Goal: Task Accomplishment & Management: Complete application form

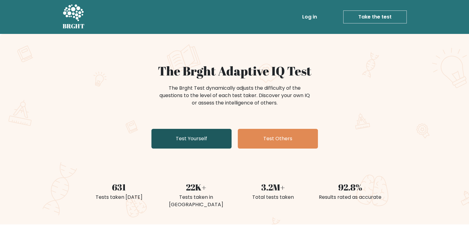
click at [199, 141] on link "Test Yourself" at bounding box center [191, 139] width 80 height 20
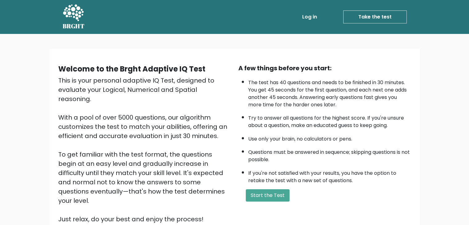
click at [303, 14] on link "Log in" at bounding box center [310, 17] width 20 height 12
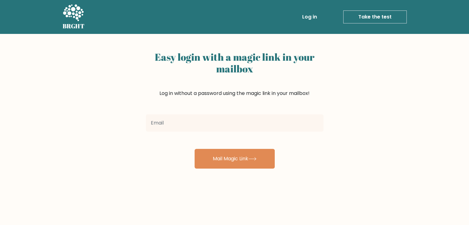
click at [197, 127] on input "email" at bounding box center [235, 122] width 178 height 17
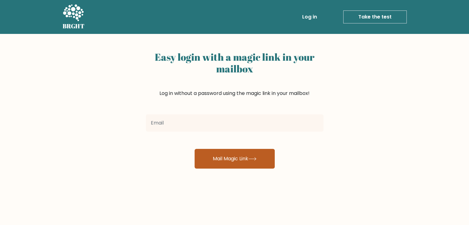
click at [208, 155] on button "Mail Magic Link" at bounding box center [235, 159] width 80 height 20
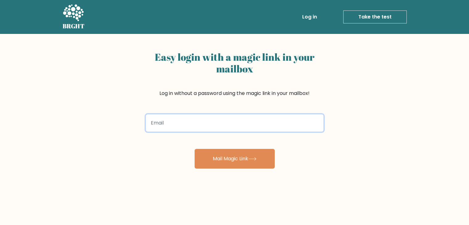
click at [194, 127] on input "email" at bounding box center [235, 122] width 178 height 17
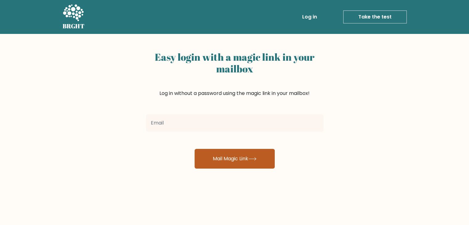
click at [210, 165] on button "Mail Magic Link" at bounding box center [235, 159] width 80 height 20
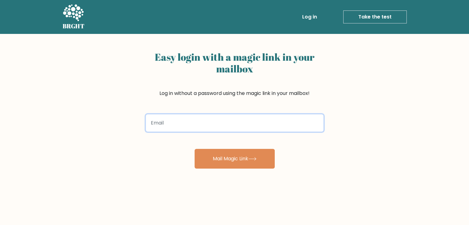
click at [195, 126] on input "email" at bounding box center [235, 122] width 178 height 17
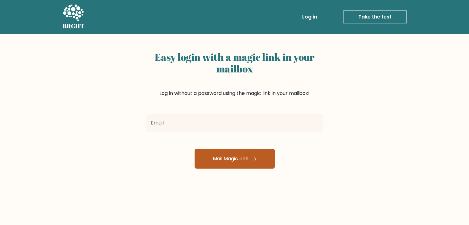
click at [207, 161] on button "Mail Magic Link" at bounding box center [235, 159] width 80 height 20
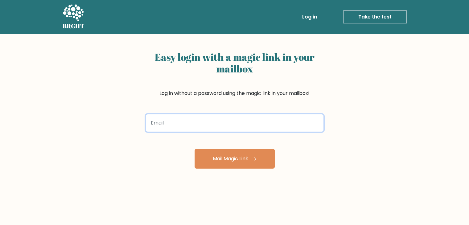
click at [175, 122] on input "email" at bounding box center [235, 122] width 178 height 17
type input "walter1010.white0@gmail.com"
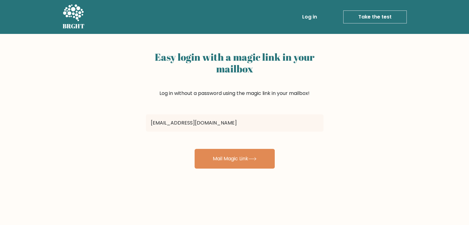
click at [186, 144] on form "walter1010.white0@gmail.com Mail Magic Link" at bounding box center [235, 140] width 178 height 57
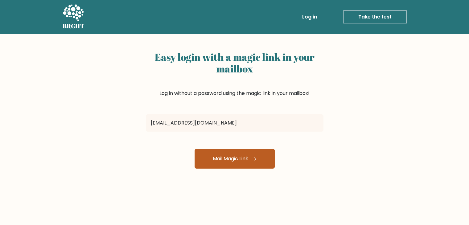
click at [213, 160] on button "Mail Magic Link" at bounding box center [235, 159] width 80 height 20
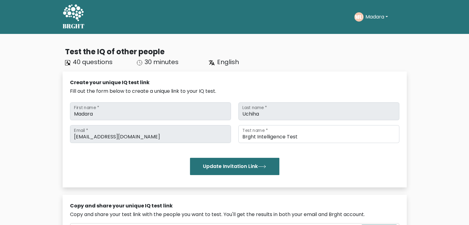
click at [79, 23] on h5 "BRGHT" at bounding box center [74, 26] width 22 height 7
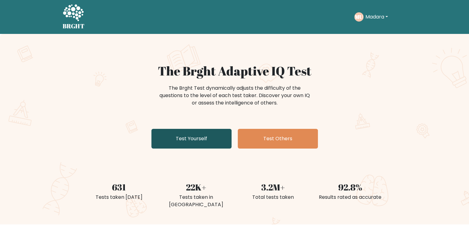
click at [199, 134] on link "Test Yourself" at bounding box center [191, 139] width 80 height 20
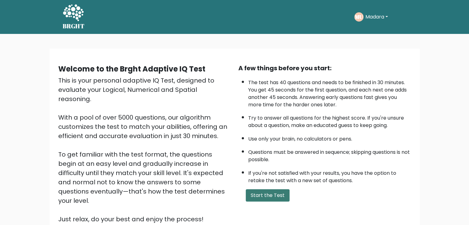
click at [265, 195] on button "Start the Test" at bounding box center [268, 195] width 44 height 12
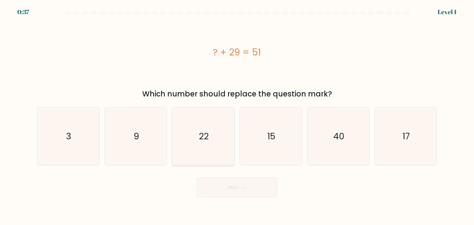
click at [187, 144] on icon "22" at bounding box center [203, 136] width 58 height 58
click at [237, 116] on input "c. 22" at bounding box center [237, 114] width 0 height 3
radio input "true"
click at [394, 147] on icon "17" at bounding box center [405, 136] width 58 height 58
click at [237, 116] on input "f. 17" at bounding box center [237, 114] width 0 height 3
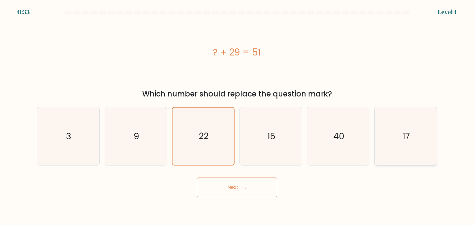
radio input "true"
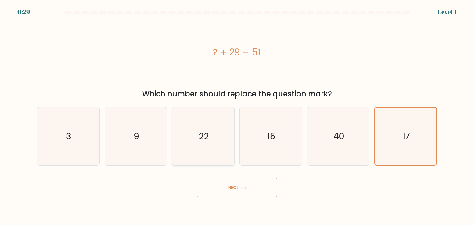
click at [212, 150] on icon "22" at bounding box center [203, 136] width 58 height 58
click at [237, 116] on input "c. 22" at bounding box center [237, 114] width 0 height 3
radio input "true"
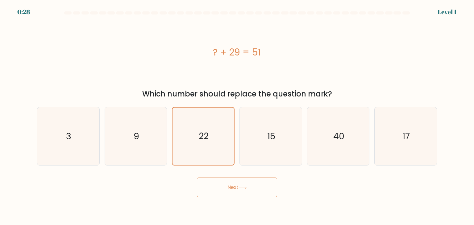
click at [228, 191] on button "Next" at bounding box center [237, 188] width 80 height 20
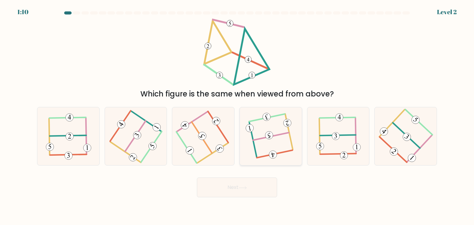
click at [285, 146] on icon at bounding box center [271, 136] width 46 height 47
click at [237, 116] on input "d." at bounding box center [237, 114] width 0 height 3
radio input "true"
click at [254, 180] on button "Next" at bounding box center [237, 188] width 80 height 20
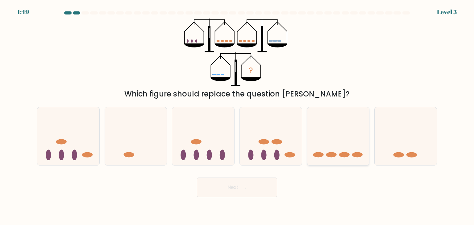
click at [324, 145] on icon at bounding box center [338, 136] width 62 height 51
click at [237, 116] on input "e." at bounding box center [237, 114] width 0 height 3
radio input "true"
click at [257, 195] on button "Next" at bounding box center [237, 188] width 80 height 20
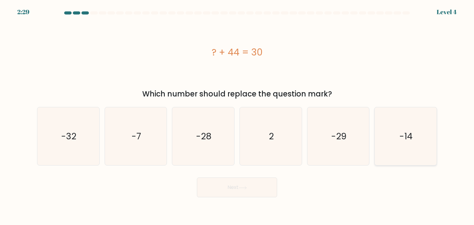
click at [395, 143] on icon "-14" at bounding box center [405, 136] width 58 height 58
click at [237, 116] on input "f. -14" at bounding box center [237, 114] width 0 height 3
radio input "true"
click at [228, 194] on button "Next" at bounding box center [237, 188] width 80 height 20
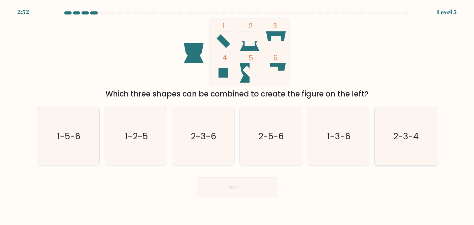
click at [392, 138] on icon "2-3-4" at bounding box center [405, 136] width 58 height 58
click at [237, 116] on input "f. 2-3-4" at bounding box center [237, 114] width 0 height 3
radio input "true"
click at [241, 190] on button "Next" at bounding box center [237, 188] width 80 height 20
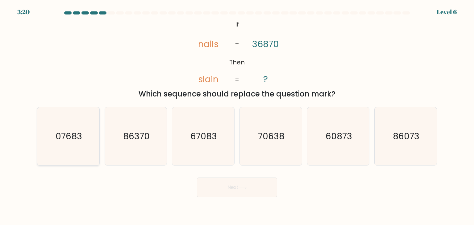
click at [65, 131] on text "07683" at bounding box center [69, 136] width 27 height 12
click at [237, 116] on input "a. 07683" at bounding box center [237, 114] width 0 height 3
radio input "true"
click at [238, 190] on button "Next" at bounding box center [237, 188] width 80 height 20
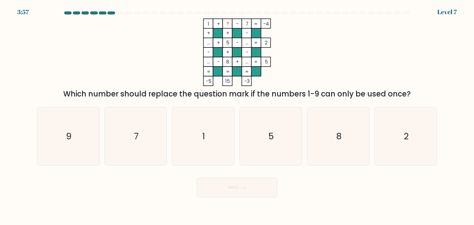
click at [446, 150] on form at bounding box center [237, 104] width 474 height 186
click at [409, 146] on icon "2" at bounding box center [405, 136] width 58 height 58
click at [237, 116] on input "f. 2" at bounding box center [237, 114] width 0 height 3
radio input "true"
click at [256, 195] on button "Next" at bounding box center [237, 188] width 80 height 20
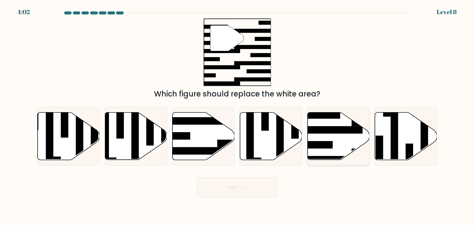
click at [322, 132] on rect at bounding box center [328, 129] width 67 height 7
click at [237, 116] on input "e." at bounding box center [237, 114] width 0 height 3
radio input "true"
click at [244, 190] on button "Next" at bounding box center [237, 188] width 80 height 20
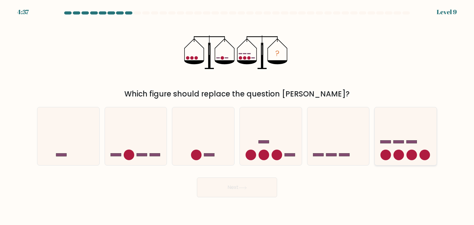
click at [383, 143] on rect at bounding box center [385, 142] width 10 height 3
click at [237, 116] on input "f." at bounding box center [237, 114] width 0 height 3
radio input "true"
click at [252, 193] on button "Next" at bounding box center [237, 188] width 80 height 20
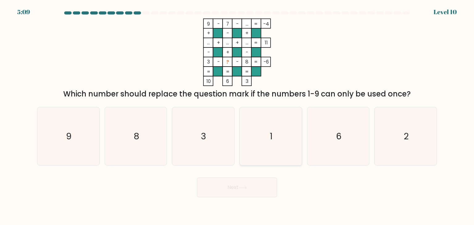
click at [284, 143] on icon "1" at bounding box center [270, 136] width 58 height 58
click at [237, 116] on input "d. 1" at bounding box center [237, 114] width 0 height 3
radio input "true"
click at [259, 194] on button "Next" at bounding box center [237, 188] width 80 height 20
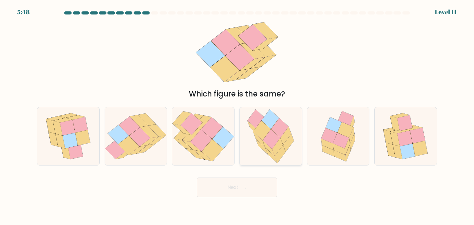
click at [260, 150] on icon at bounding box center [270, 136] width 55 height 58
click at [237, 116] on input "d." at bounding box center [237, 114] width 0 height 3
radio input "true"
click at [345, 143] on icon at bounding box center [341, 140] width 16 height 15
click at [237, 116] on input "e." at bounding box center [237, 114] width 0 height 3
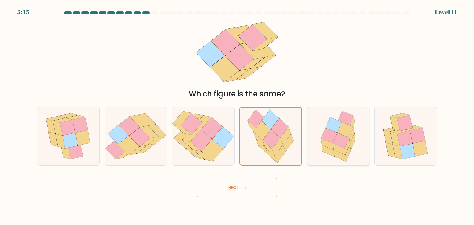
radio input "true"
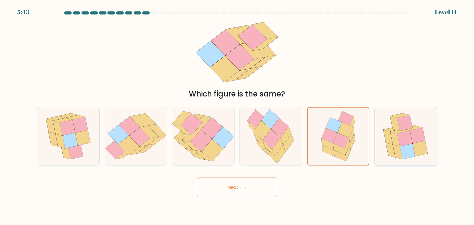
click at [395, 150] on icon at bounding box center [398, 152] width 10 height 15
click at [237, 116] on input "f." at bounding box center [237, 114] width 0 height 3
radio input "true"
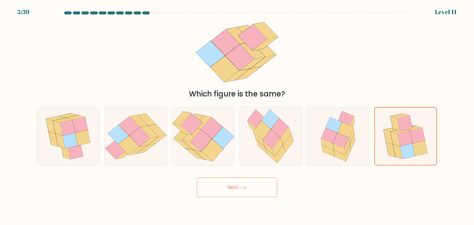
click at [266, 191] on button "Next" at bounding box center [237, 188] width 80 height 20
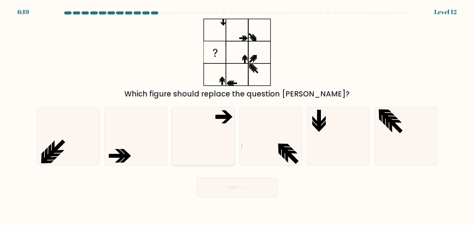
click at [212, 143] on icon at bounding box center [203, 136] width 58 height 58
click at [237, 116] on input "c." at bounding box center [237, 114] width 0 height 3
radio input "true"
click at [223, 185] on button "Next" at bounding box center [237, 188] width 80 height 20
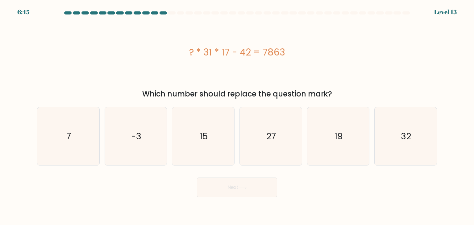
click at [211, 70] on div "? * 31 * 17 - 42 = 7863" at bounding box center [237, 53] width 400 height 68
click at [189, 154] on icon "15" at bounding box center [203, 136] width 58 height 58
click at [237, 116] on input "c. 15" at bounding box center [237, 114] width 0 height 3
radio input "true"
click at [205, 187] on button "Next" at bounding box center [237, 188] width 80 height 20
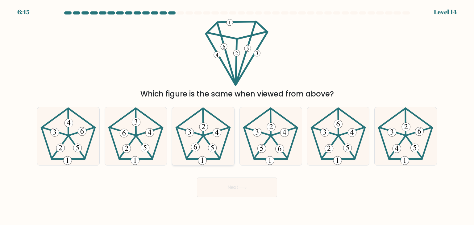
click at [200, 144] on icon at bounding box center [203, 136] width 58 height 58
click at [237, 116] on input "c." at bounding box center [237, 114] width 0 height 3
radio input "true"
click at [245, 189] on icon at bounding box center [242, 187] width 8 height 3
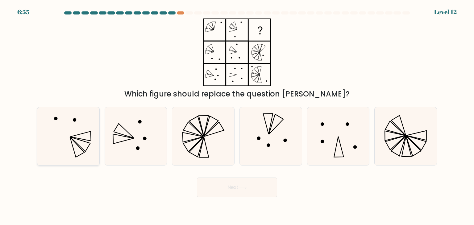
click at [88, 150] on icon at bounding box center [68, 136] width 58 height 58
click at [237, 116] on input "a." at bounding box center [237, 114] width 0 height 3
radio input "true"
click at [130, 161] on icon at bounding box center [136, 136] width 58 height 58
click at [237, 116] on input "b." at bounding box center [237, 114] width 0 height 3
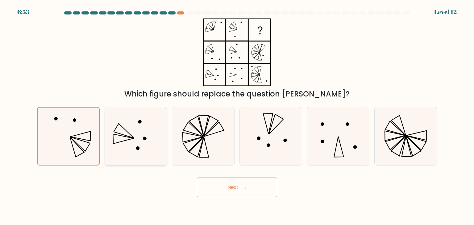
radio input "true"
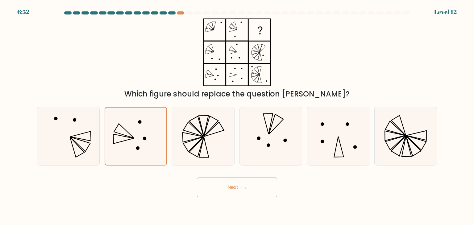
click at [213, 185] on button "Next" at bounding box center [237, 188] width 80 height 20
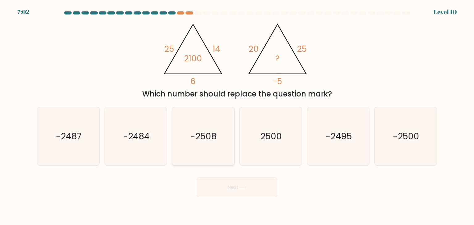
click at [197, 158] on icon "-2508" at bounding box center [203, 136] width 58 height 58
click at [237, 116] on input "c. -2508" at bounding box center [237, 114] width 0 height 3
radio input "true"
click at [390, 145] on icon "-2500" at bounding box center [405, 136] width 58 height 58
click at [237, 116] on input "f. -2500" at bounding box center [237, 114] width 0 height 3
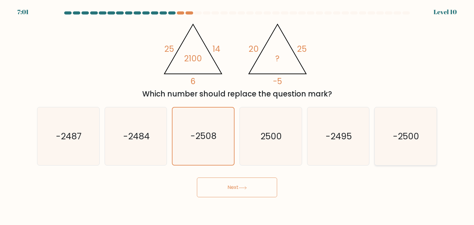
radio input "true"
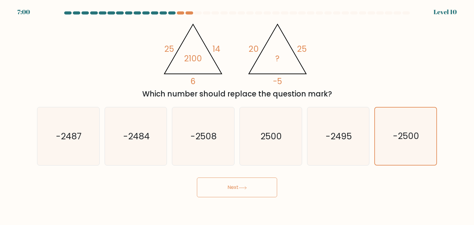
click at [252, 194] on button "Next" at bounding box center [237, 188] width 80 height 20
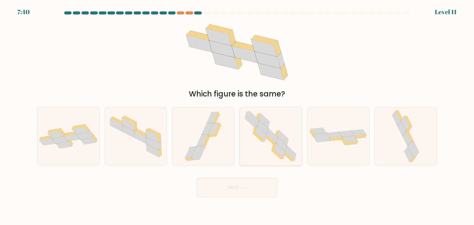
click at [268, 159] on icon at bounding box center [270, 136] width 59 height 58
click at [237, 116] on input "d." at bounding box center [237, 114] width 0 height 3
radio input "true"
click at [64, 139] on icon at bounding box center [59, 139] width 16 height 7
click at [237, 116] on input "a." at bounding box center [237, 114] width 0 height 3
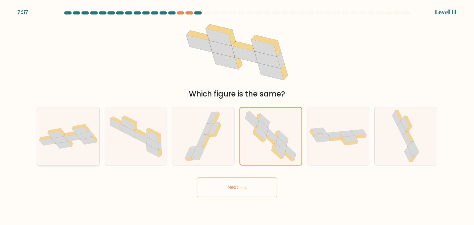
radio input "true"
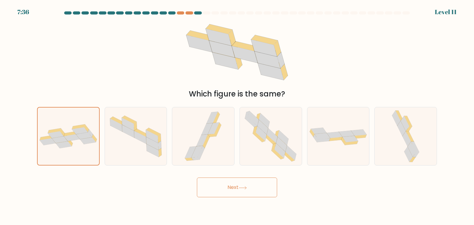
click at [221, 189] on button "Next" at bounding box center [237, 188] width 80 height 20
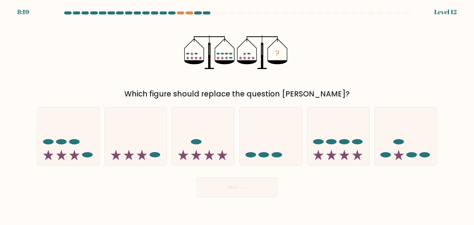
drag, startPoint x: 187, startPoint y: 59, endPoint x: 204, endPoint y: 59, distance: 17.0
click at [204, 59] on g at bounding box center [209, 52] width 50 height 34
click at [335, 120] on icon at bounding box center [338, 136] width 62 height 51
click at [237, 116] on input "e." at bounding box center [237, 114] width 0 height 3
radio input "true"
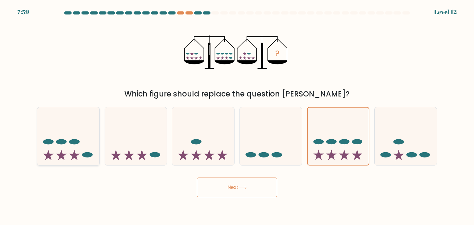
click at [85, 149] on icon at bounding box center [68, 136] width 62 height 51
click at [237, 116] on input "a." at bounding box center [237, 114] width 0 height 3
radio input "true"
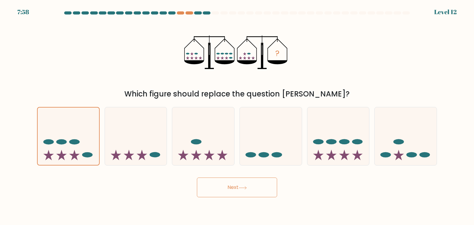
click at [217, 193] on button "Next" at bounding box center [237, 188] width 80 height 20
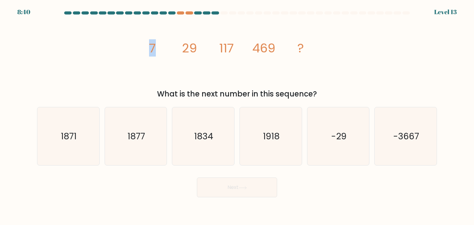
drag, startPoint x: 151, startPoint y: 47, endPoint x: 168, endPoint y: 48, distance: 17.0
click at [160, 47] on icon "image/svg+xml 7 29 117 469 ?" at bounding box center [236, 53] width 185 height 68
click at [181, 48] on icon "image/svg+xml 7 29 117 469 ?" at bounding box center [236, 53] width 185 height 68
click at [169, 193] on div "Next" at bounding box center [236, 185] width 407 height 24
click at [138, 154] on icon "1877" at bounding box center [136, 136] width 58 height 58
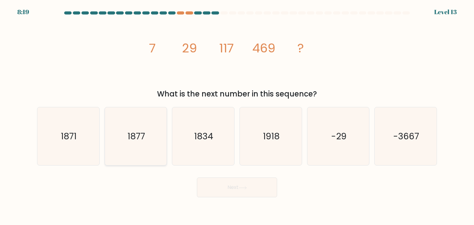
click at [237, 116] on input "b. 1877" at bounding box center [237, 114] width 0 height 3
radio input "true"
click at [215, 190] on button "Next" at bounding box center [237, 188] width 80 height 20
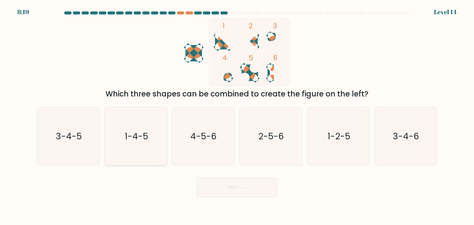
click at [149, 150] on icon "1-4-5" at bounding box center [136, 136] width 58 height 58
click at [237, 116] on input "b. 1-4-5" at bounding box center [237, 114] width 0 height 3
radio input "true"
click at [233, 185] on button "Next" at bounding box center [237, 188] width 80 height 20
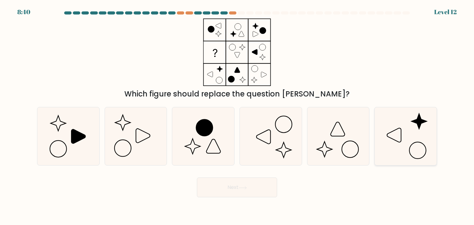
click at [397, 138] on icon at bounding box center [405, 136] width 58 height 58
click at [237, 116] on input "f." at bounding box center [237, 114] width 0 height 3
radio input "true"
click at [266, 193] on button "Next" at bounding box center [237, 188] width 80 height 20
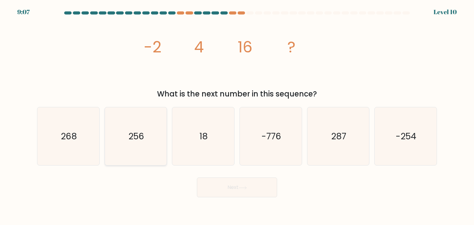
drag, startPoint x: 144, startPoint y: 155, endPoint x: 153, endPoint y: 161, distance: 10.4
click at [144, 155] on icon "256" at bounding box center [136, 136] width 58 height 58
click at [237, 116] on input "b. 256" at bounding box center [237, 114] width 0 height 3
radio input "true"
click at [224, 191] on button "Next" at bounding box center [237, 188] width 80 height 20
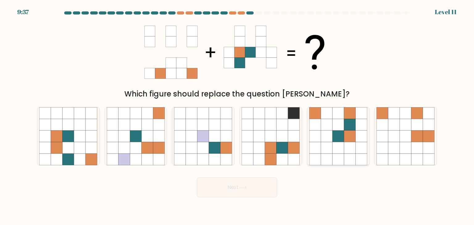
click at [319, 143] on icon at bounding box center [315, 148] width 12 height 12
click at [237, 116] on input "e." at bounding box center [237, 114] width 0 height 3
radio input "true"
click at [255, 188] on button "Next" at bounding box center [237, 188] width 80 height 20
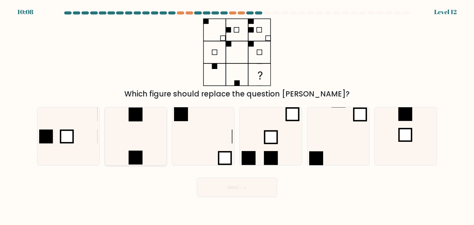
click at [129, 152] on rect at bounding box center [136, 158] width 14 height 14
click at [237, 116] on input "b." at bounding box center [237, 114] width 0 height 3
radio input "true"
click at [224, 190] on button "Next" at bounding box center [237, 188] width 80 height 20
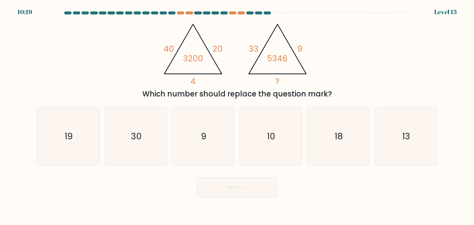
click at [175, 188] on div "Next" at bounding box center [236, 185] width 407 height 24
click at [325, 141] on icon "18" at bounding box center [338, 136] width 58 height 58
click at [237, 116] on input "e. 18" at bounding box center [237, 114] width 0 height 3
radio input "true"
click at [242, 194] on button "Next" at bounding box center [237, 188] width 80 height 20
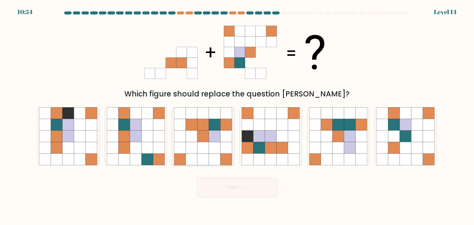
click at [209, 140] on icon at bounding box center [215, 136] width 12 height 12
click at [237, 116] on input "c." at bounding box center [237, 114] width 0 height 3
radio input "true"
click at [228, 190] on button "Next" at bounding box center [237, 188] width 80 height 20
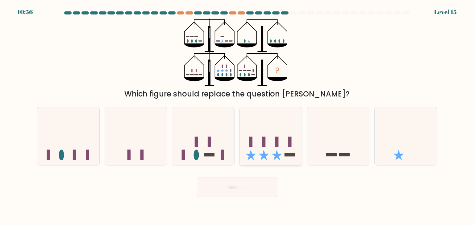
click at [283, 154] on icon at bounding box center [271, 136] width 62 height 51
click at [237, 116] on input "d." at bounding box center [237, 114] width 0 height 3
radio input "true"
click at [238, 156] on div "d." at bounding box center [271, 136] width 68 height 59
click at [256, 194] on button "Next" at bounding box center [237, 188] width 80 height 20
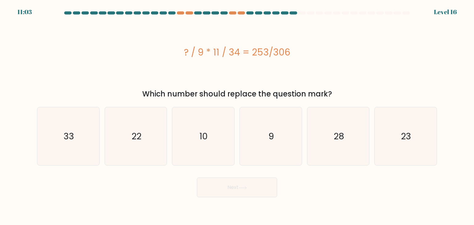
click at [216, 85] on div "? / 9 * 11 / 34 = 253/306" at bounding box center [237, 53] width 400 height 68
drag, startPoint x: 215, startPoint y: 55, endPoint x: 223, endPoint y: 55, distance: 8.6
click at [223, 55] on div "? / 9 * 11 / 34 = 253/306" at bounding box center [237, 52] width 400 height 14
click at [218, 58] on div "? / 9 * 11 / 34 = 253/306" at bounding box center [237, 52] width 400 height 14
click at [264, 124] on icon "9" at bounding box center [270, 136] width 58 height 58
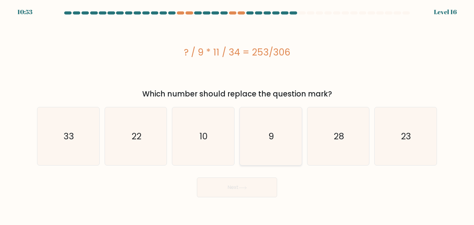
click at [237, 116] on input "d. 9" at bounding box center [237, 114] width 0 height 3
radio input "true"
click at [188, 148] on icon "10" at bounding box center [203, 136] width 58 height 58
click at [237, 116] on input "c. 10" at bounding box center [237, 114] width 0 height 3
radio input "true"
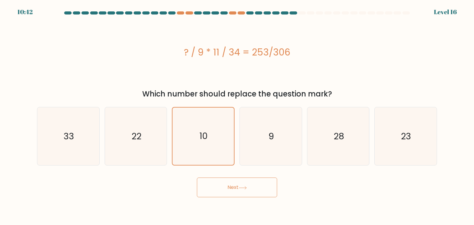
click at [231, 189] on button "Next" at bounding box center [237, 188] width 80 height 20
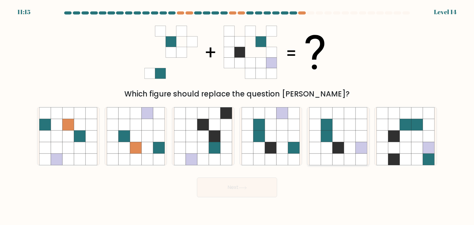
click at [333, 134] on icon at bounding box center [338, 136] width 12 height 12
click at [237, 116] on input "e." at bounding box center [237, 114] width 0 height 3
radio input "true"
click at [408, 133] on icon at bounding box center [406, 136] width 12 height 12
click at [237, 116] on input "f." at bounding box center [237, 114] width 0 height 3
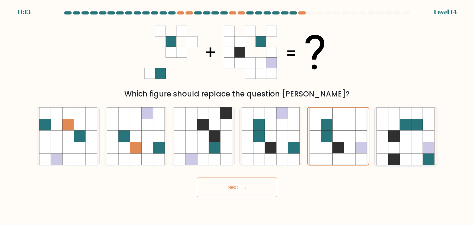
radio input "true"
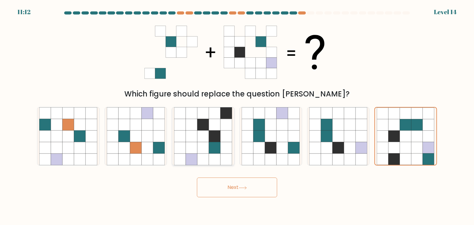
click at [199, 155] on icon at bounding box center [203, 160] width 12 height 12
click at [237, 116] on input "c." at bounding box center [237, 114] width 0 height 3
radio input "true"
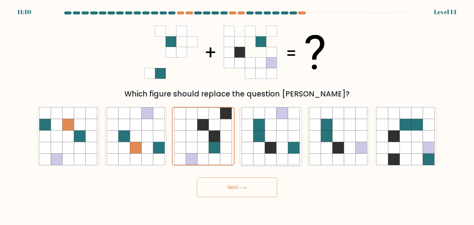
click at [275, 148] on icon at bounding box center [271, 148] width 12 height 12
click at [237, 116] on input "d." at bounding box center [237, 114] width 0 height 3
radio input "true"
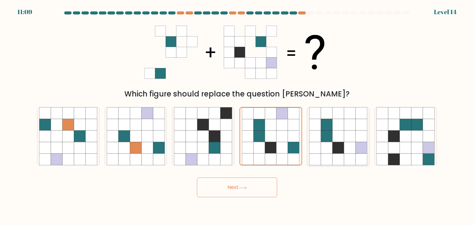
click at [327, 148] on icon at bounding box center [327, 148] width 12 height 12
click at [237, 116] on input "e." at bounding box center [237, 114] width 0 height 3
radio input "true"
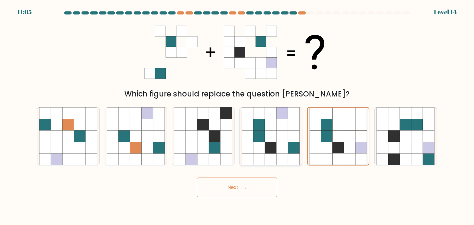
click at [282, 154] on icon at bounding box center [282, 160] width 12 height 12
click at [237, 116] on input "d." at bounding box center [237, 114] width 0 height 3
radio input "true"
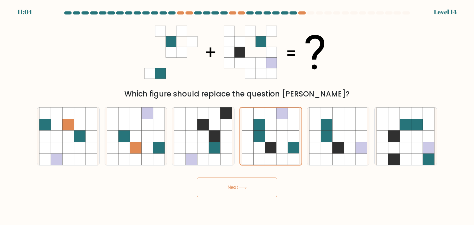
click at [243, 189] on icon at bounding box center [242, 187] width 8 height 3
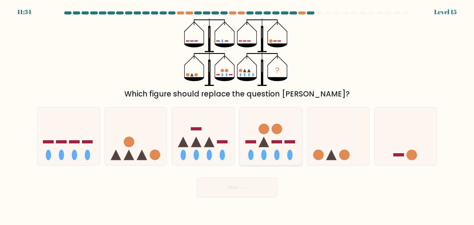
click at [264, 135] on icon at bounding box center [271, 136] width 62 height 51
click at [237, 116] on input "d." at bounding box center [237, 114] width 0 height 3
radio input "true"
click at [259, 185] on button "Next" at bounding box center [237, 188] width 80 height 20
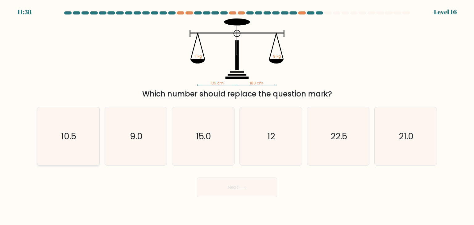
click at [78, 135] on icon "10.5" at bounding box center [68, 136] width 58 height 58
click at [237, 116] on input "a. 10.5" at bounding box center [237, 114] width 0 height 3
radio input "true"
click at [236, 188] on button "Next" at bounding box center [237, 188] width 80 height 20
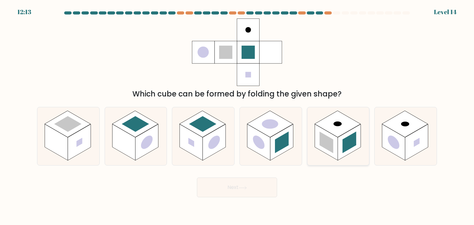
click at [337, 153] on rect at bounding box center [326, 142] width 23 height 36
click at [237, 116] on input "e." at bounding box center [237, 114] width 0 height 3
radio input "true"
click at [261, 187] on button "Next" at bounding box center [237, 188] width 80 height 20
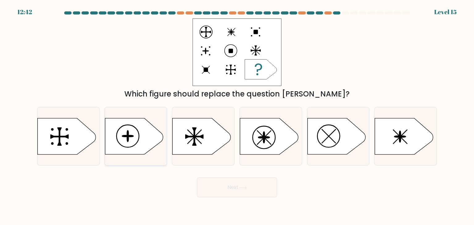
click at [133, 157] on div at bounding box center [136, 136] width 63 height 59
click at [237, 116] on input "b." at bounding box center [237, 114] width 0 height 3
radio input "true"
click at [268, 141] on icon at bounding box center [269, 136] width 58 height 36
click at [237, 116] on input "d." at bounding box center [237, 114] width 0 height 3
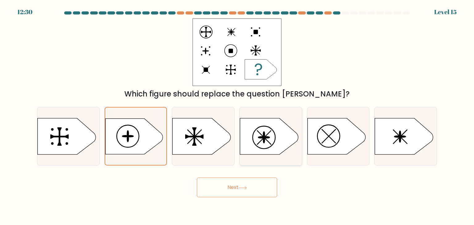
radio input "true"
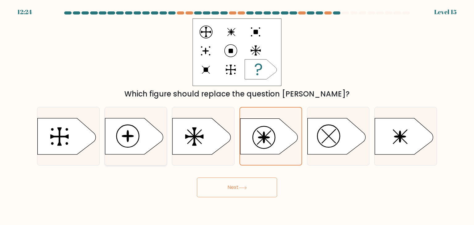
click at [131, 148] on icon at bounding box center [134, 136] width 58 height 36
click at [237, 116] on input "b." at bounding box center [237, 114] width 0 height 3
radio input "true"
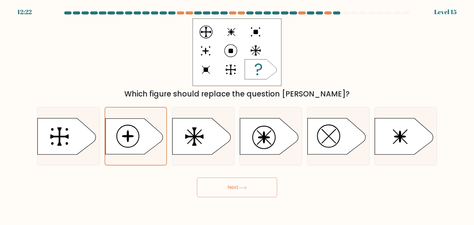
click at [226, 191] on button "Next" at bounding box center [237, 188] width 80 height 20
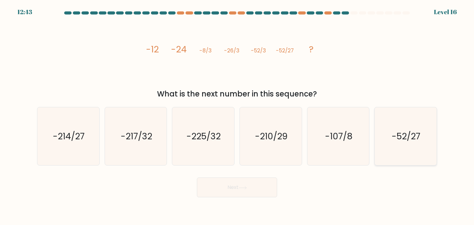
click at [406, 123] on icon "-52/27" at bounding box center [405, 136] width 58 height 58
click at [237, 116] on input "f. -52/27" at bounding box center [237, 114] width 0 height 3
radio input "true"
drag, startPoint x: 350, startPoint y: 117, endPoint x: 339, endPoint y: 123, distance: 12.3
click at [349, 117] on icon "-107/8" at bounding box center [338, 136] width 58 height 58
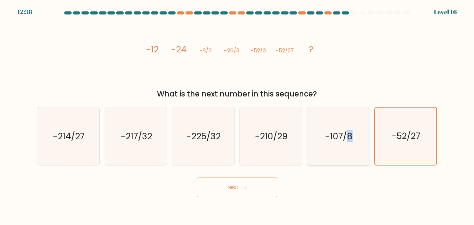
click at [347, 147] on icon "-107/8" at bounding box center [338, 136] width 58 height 58
click at [237, 116] on input "e. -107/8" at bounding box center [237, 114] width 0 height 3
radio input "true"
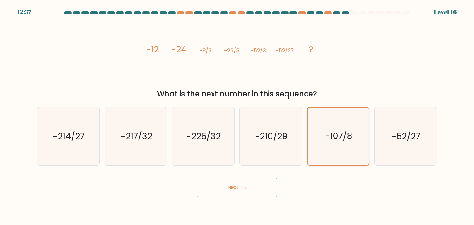
click at [347, 147] on icon "-107/8" at bounding box center [337, 136] width 57 height 57
click at [237, 116] on input "e. -107/8" at bounding box center [237, 114] width 0 height 3
drag, startPoint x: 278, startPoint y: 179, endPoint x: 282, endPoint y: 179, distance: 4.0
click at [279, 179] on div "Next" at bounding box center [236, 185] width 407 height 24
click at [266, 163] on icon "-210/29" at bounding box center [270, 136] width 58 height 58
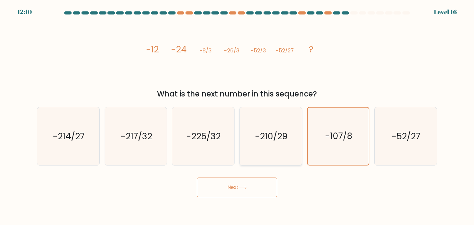
click at [237, 116] on input "d. -210/29" at bounding box center [237, 114] width 0 height 3
radio input "true"
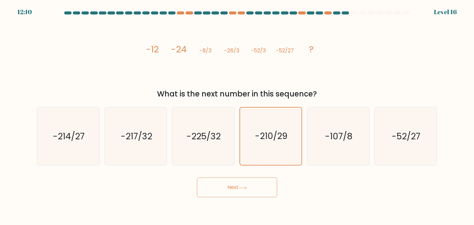
click at [253, 198] on body "12:10 Level 16" at bounding box center [237, 112] width 474 height 225
click at [252, 192] on button "Next" at bounding box center [237, 188] width 80 height 20
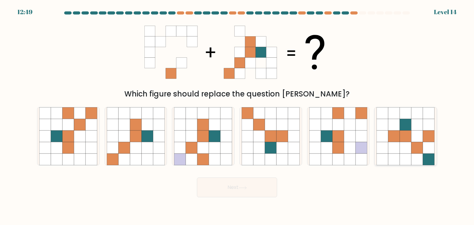
click at [424, 148] on icon at bounding box center [429, 148] width 12 height 12
click at [237, 116] on input "f." at bounding box center [237, 114] width 0 height 3
radio input "true"
click at [89, 148] on icon at bounding box center [92, 148] width 12 height 12
click at [237, 116] on input "a." at bounding box center [237, 114] width 0 height 3
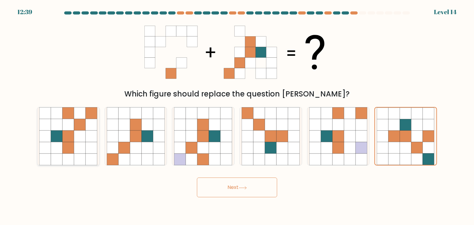
radio input "true"
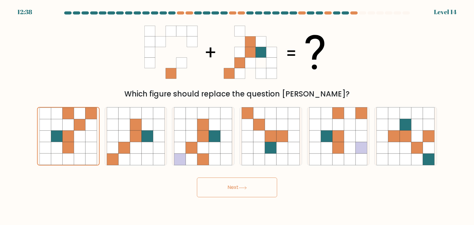
click at [223, 190] on button "Next" at bounding box center [237, 188] width 80 height 20
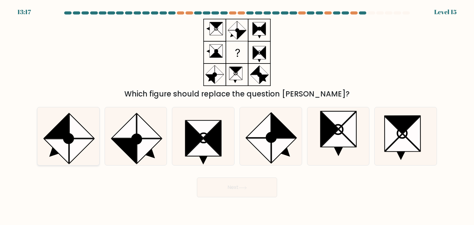
click at [89, 154] on icon at bounding box center [68, 136] width 58 height 58
click at [237, 116] on input "a." at bounding box center [237, 114] width 0 height 3
radio input "true"
click at [248, 201] on body "13:16 Level 15" at bounding box center [237, 112] width 474 height 225
click at [245, 194] on button "Next" at bounding box center [237, 188] width 80 height 20
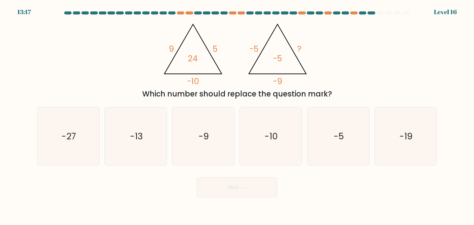
click at [155, 184] on div "Next" at bounding box center [236, 185] width 407 height 24
click at [194, 143] on icon "-9" at bounding box center [203, 136] width 58 height 58
click at [237, 116] on input "c. -9" at bounding box center [237, 114] width 0 height 3
radio input "true"
click at [217, 190] on button "Next" at bounding box center [237, 188] width 80 height 20
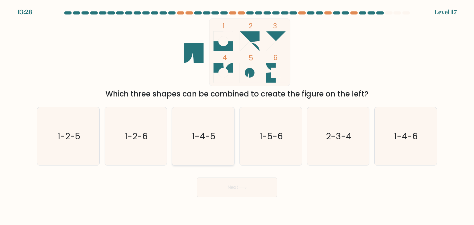
click at [200, 139] on text "1-4-5" at bounding box center [203, 136] width 23 height 12
click at [237, 116] on input "c. 1-4-5" at bounding box center [237, 114] width 0 height 3
radio input "true"
click at [223, 190] on button "Next" at bounding box center [237, 188] width 80 height 20
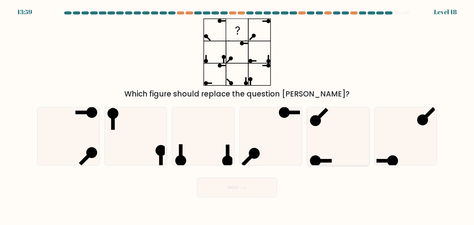
drag, startPoint x: 341, startPoint y: 151, endPoint x: 326, endPoint y: 163, distance: 19.1
click at [340, 151] on icon at bounding box center [338, 136] width 58 height 58
click at [237, 116] on input "e." at bounding box center [237, 114] width 0 height 3
radio input "true"
drag, startPoint x: 273, startPoint y: 196, endPoint x: 268, endPoint y: 197, distance: 5.9
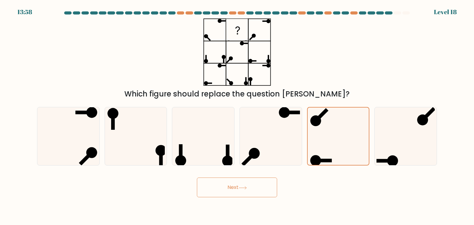
click at [273, 196] on button "Next" at bounding box center [237, 188] width 80 height 20
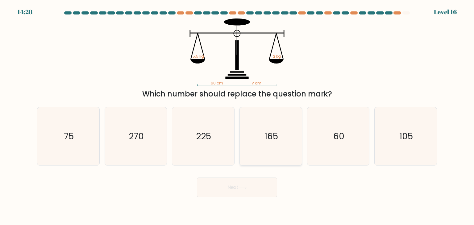
click at [280, 120] on icon "165" at bounding box center [270, 136] width 58 height 58
click at [237, 116] on input "d. 165" at bounding box center [237, 114] width 0 height 3
radio input "true"
click at [201, 149] on icon "225" at bounding box center [203, 136] width 58 height 58
click at [237, 116] on input "c. 225" at bounding box center [237, 114] width 0 height 3
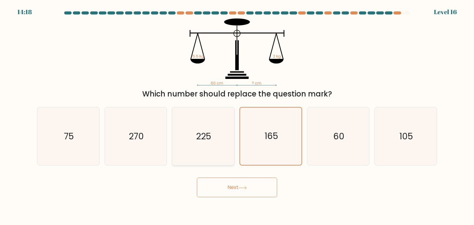
radio input "true"
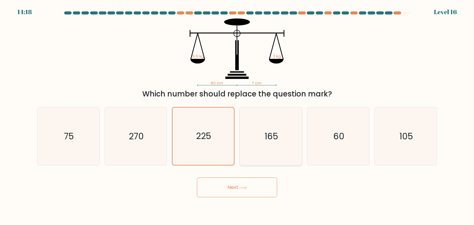
click at [252, 153] on icon "165" at bounding box center [270, 136] width 58 height 58
click at [237, 116] on input "d. 165" at bounding box center [237, 114] width 0 height 3
radio input "true"
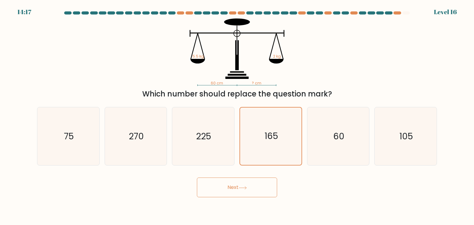
click at [242, 192] on button "Next" at bounding box center [237, 188] width 80 height 20
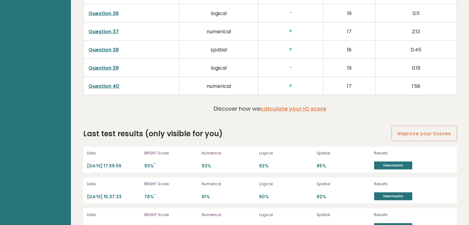
scroll to position [1634, 0]
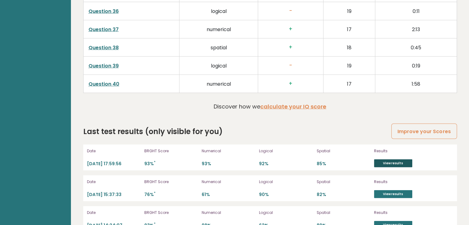
click at [394, 163] on link "View results" at bounding box center [393, 163] width 38 height 8
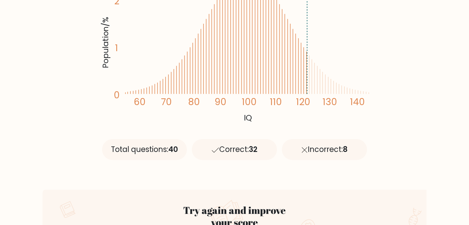
scroll to position [185, 0]
